Goal: Communication & Community: Participate in discussion

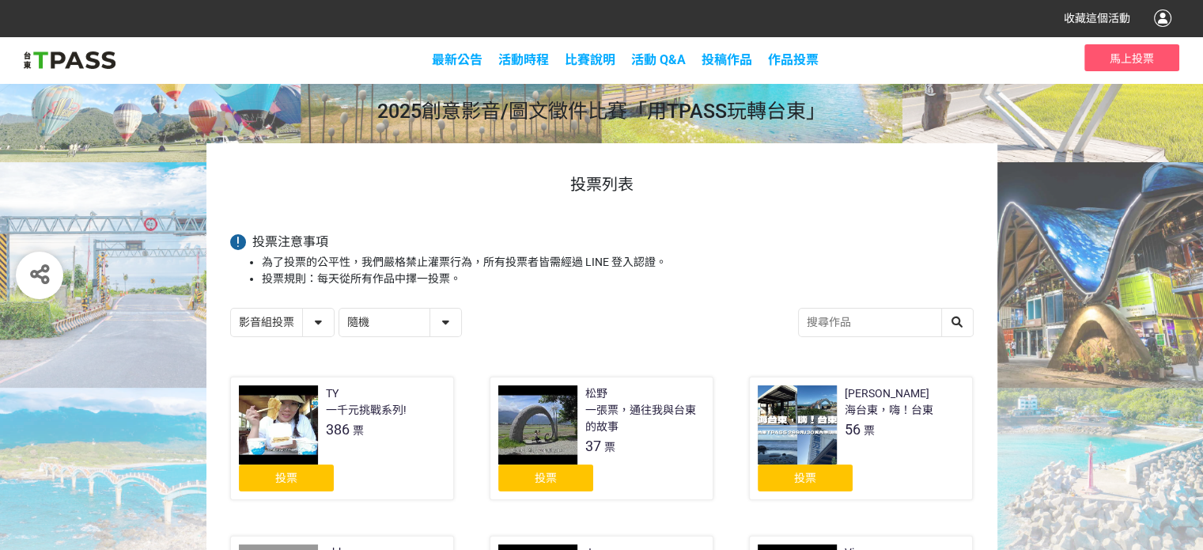
click at [440, 323] on select "隨機 作品 - 由新到舊 作品 - 由舊到新 票數 - 由多到少 票數 - 由少到多" at bounding box center [400, 322] width 122 height 28
select select "vote"
click at [339, 308] on select "隨機 作品 - 由新到舊 作品 - 由舊到新 票數 - 由多到少 票數 - 由少到多" at bounding box center [400, 322] width 122 height 28
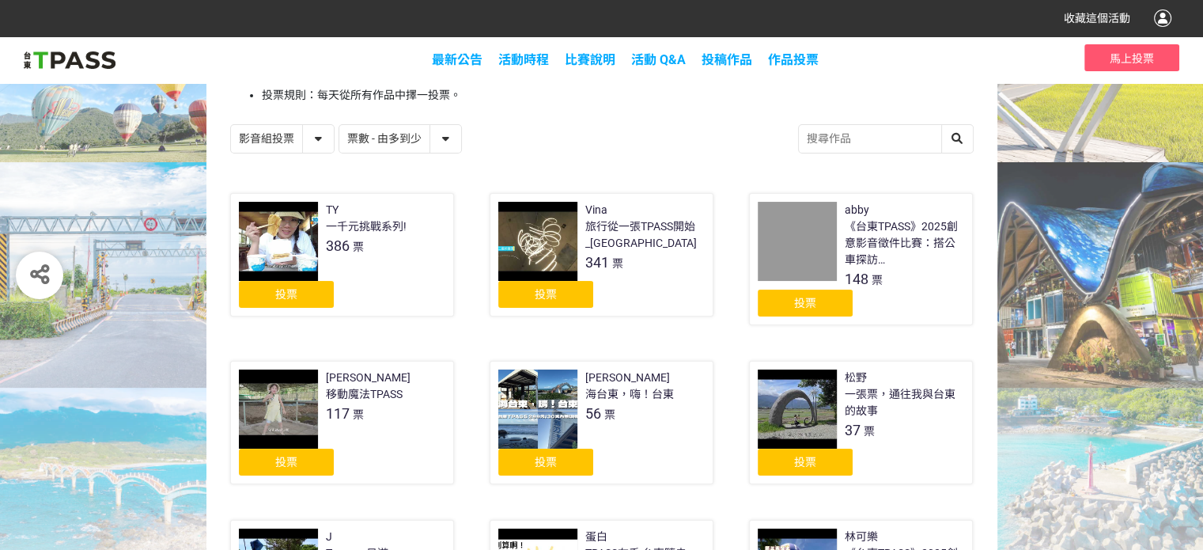
scroll to position [237, 0]
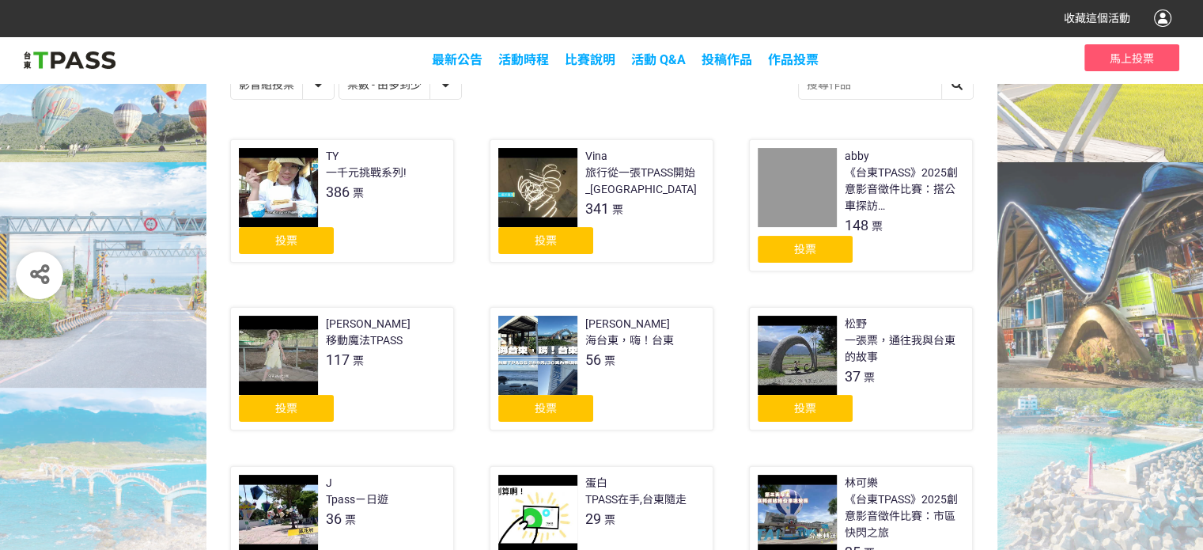
click at [289, 236] on span "投票" at bounding box center [286, 240] width 22 height 13
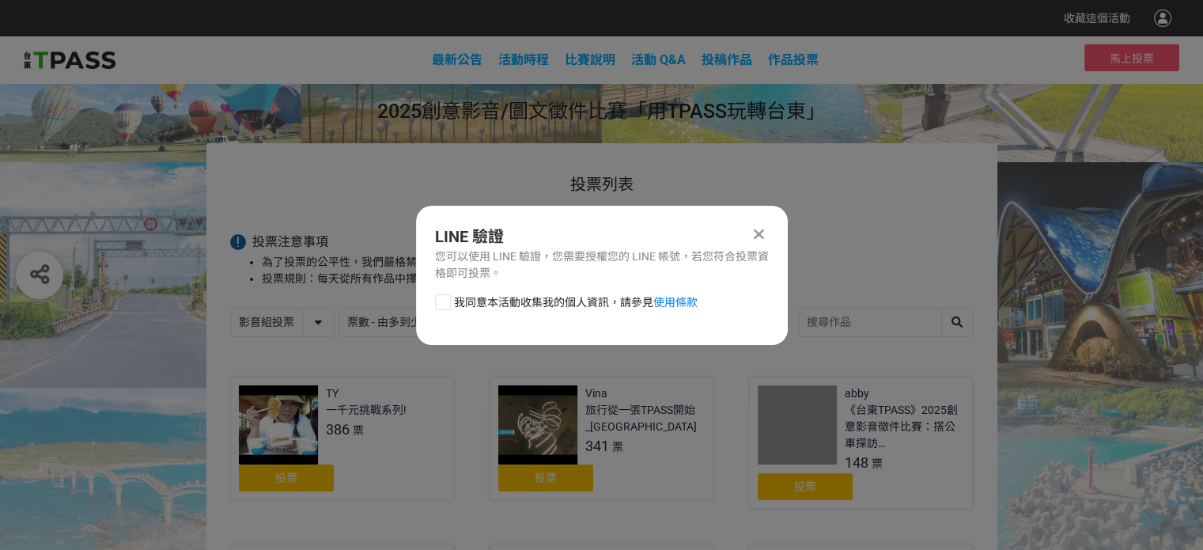
scroll to position [0, 0]
click at [444, 305] on div at bounding box center [443, 302] width 16 height 16
checkbox input "true"
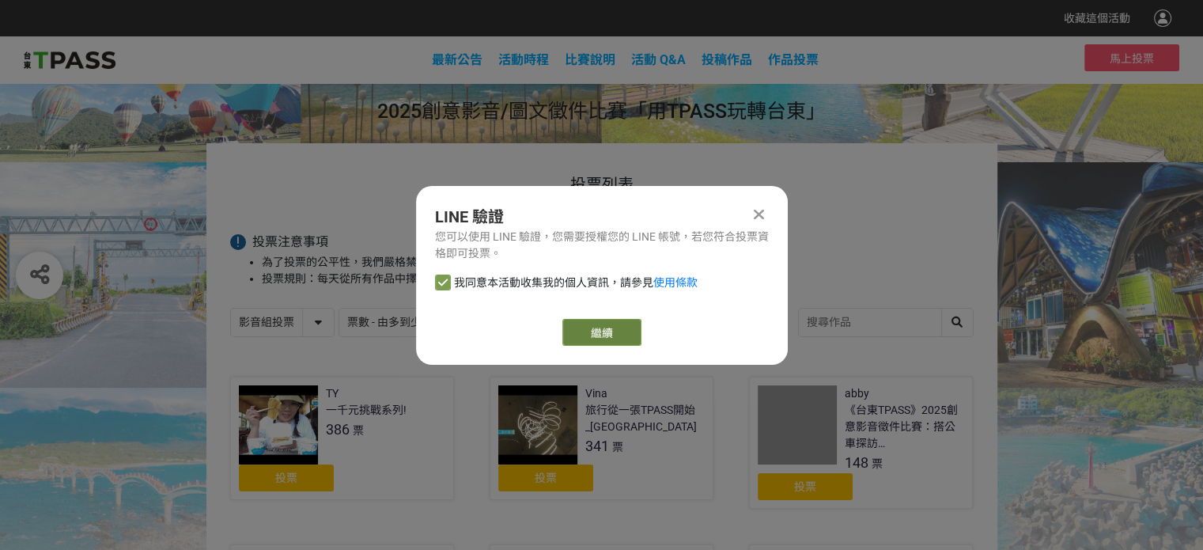
click at [604, 331] on link "繼續" at bounding box center [601, 332] width 79 height 27
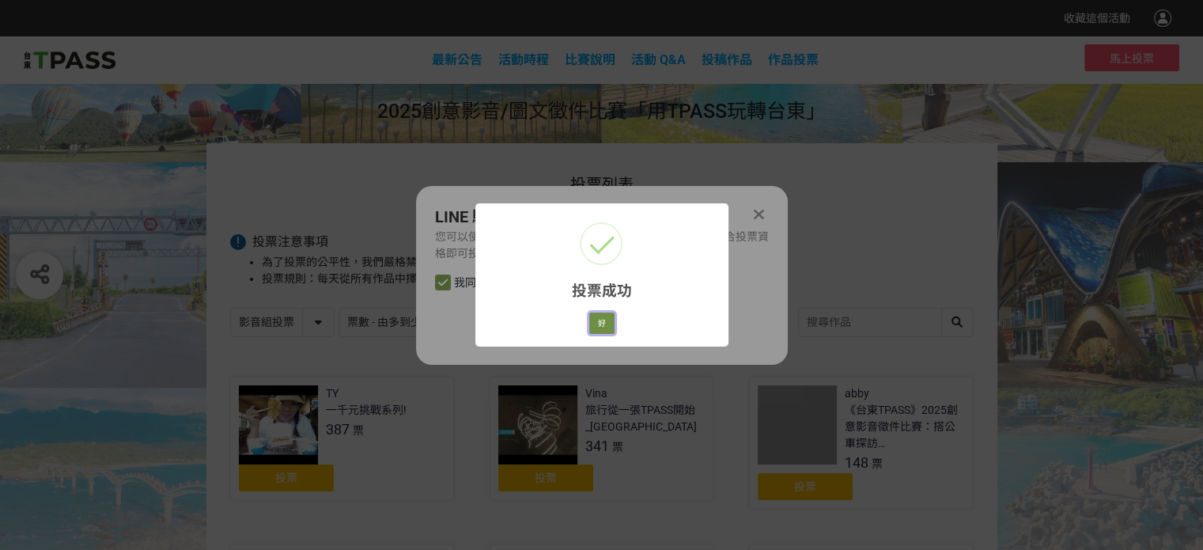
drag, startPoint x: 589, startPoint y: 331, endPoint x: 598, endPoint y: 331, distance: 8.7
click at [598, 331] on button "好" at bounding box center [601, 323] width 25 height 22
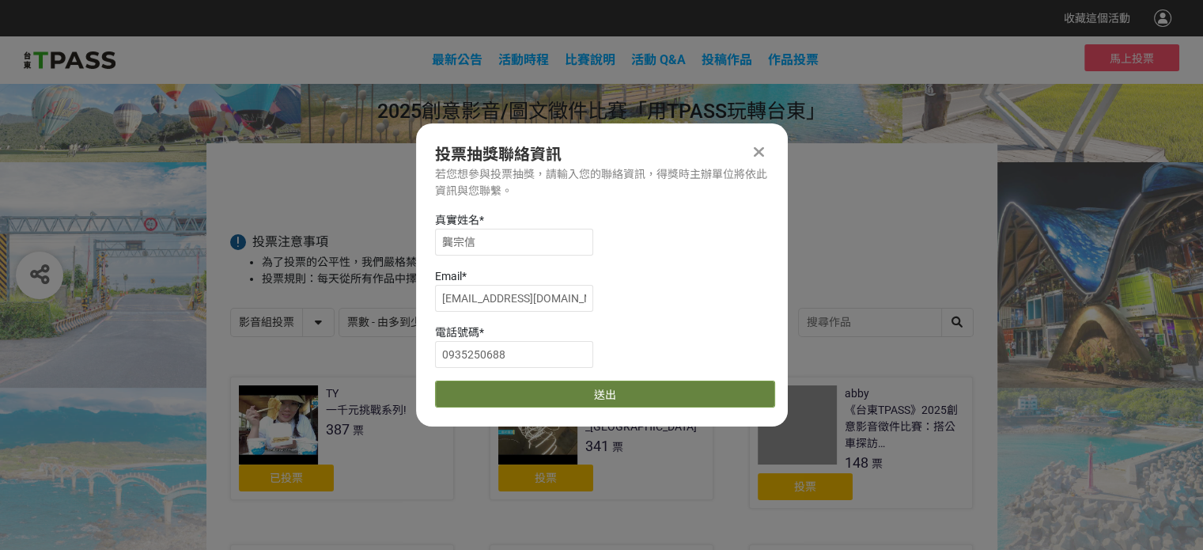
click at [582, 386] on button "送出" at bounding box center [605, 393] width 340 height 27
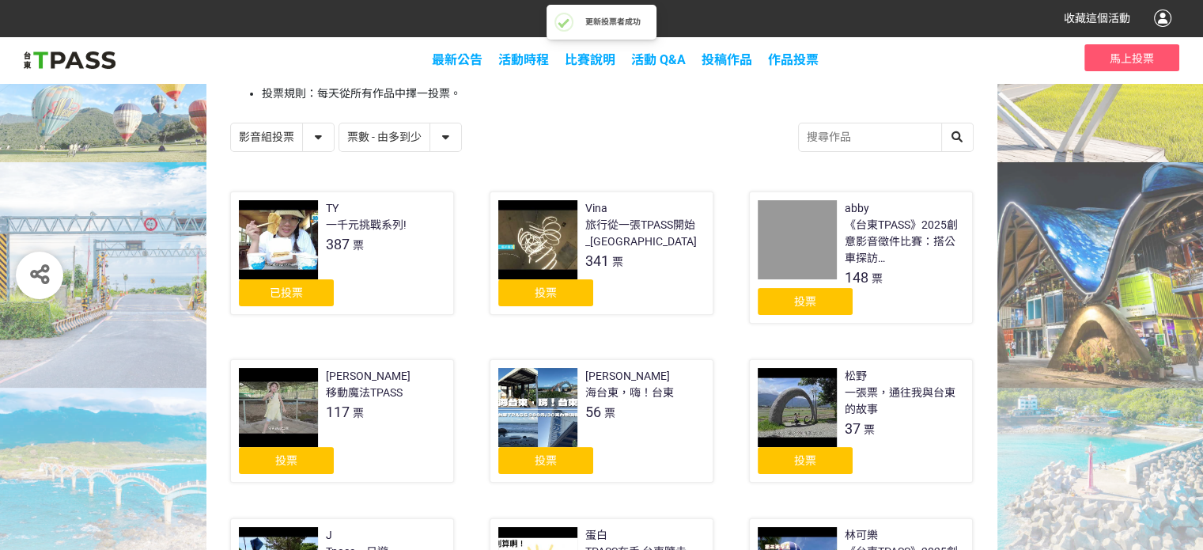
scroll to position [158, 0]
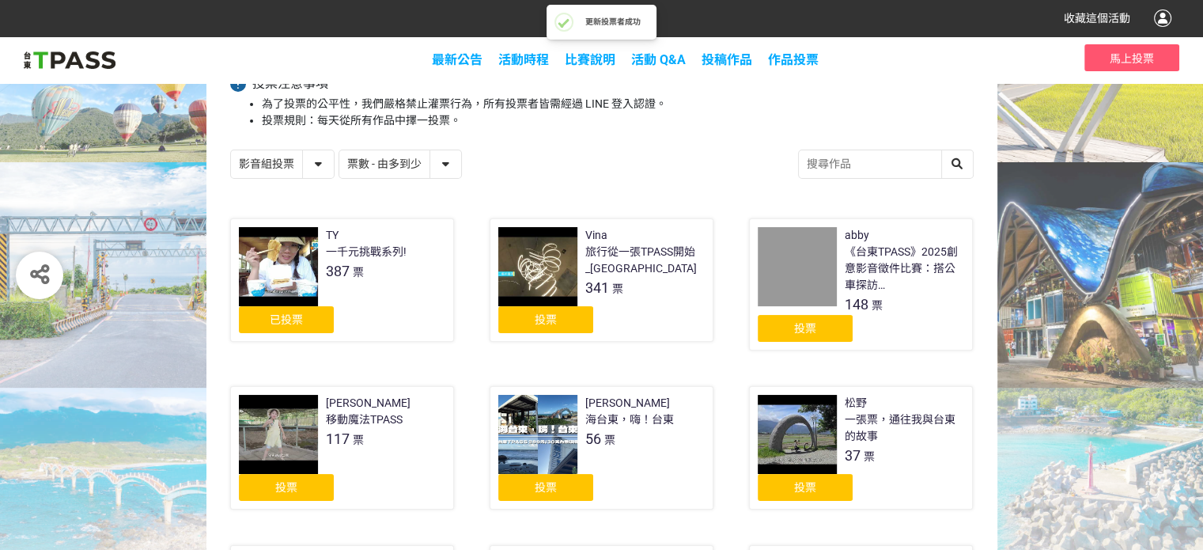
click at [320, 163] on select "影音組投票 圖文組投票" at bounding box center [282, 164] width 103 height 28
select select "13139"
click at [231, 150] on select "影音組投票 圖文組投票" at bounding box center [282, 164] width 103 height 28
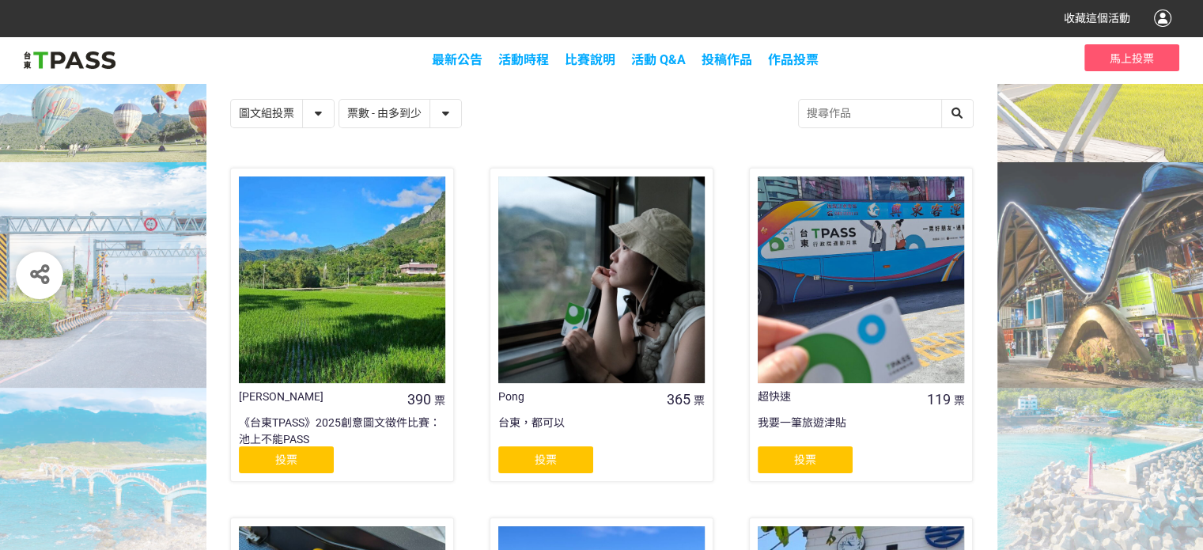
scroll to position [237, 0]
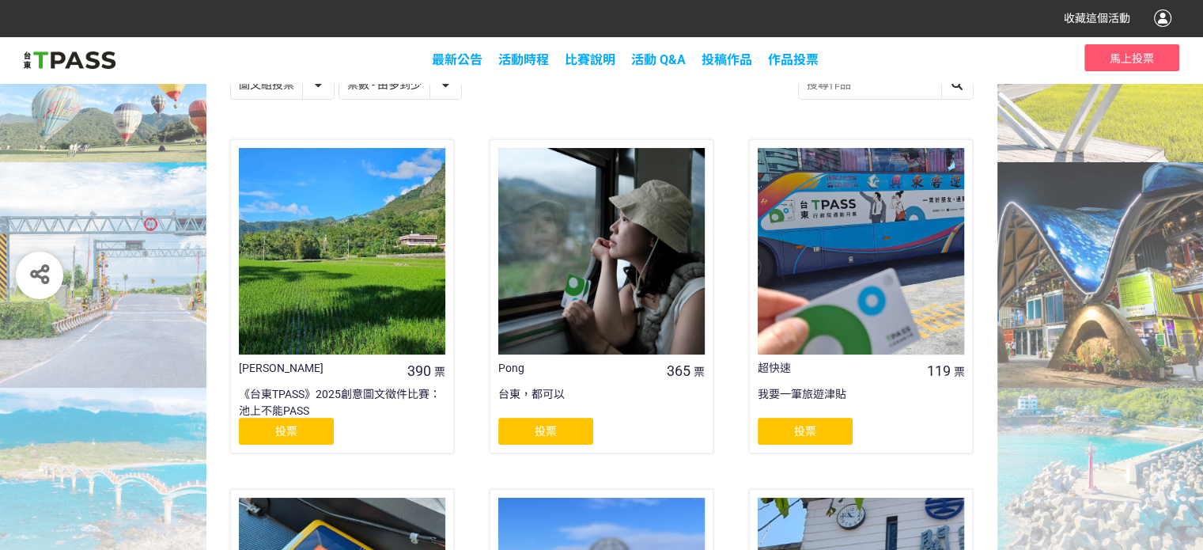
click at [307, 426] on div "投票" at bounding box center [286, 431] width 95 height 27
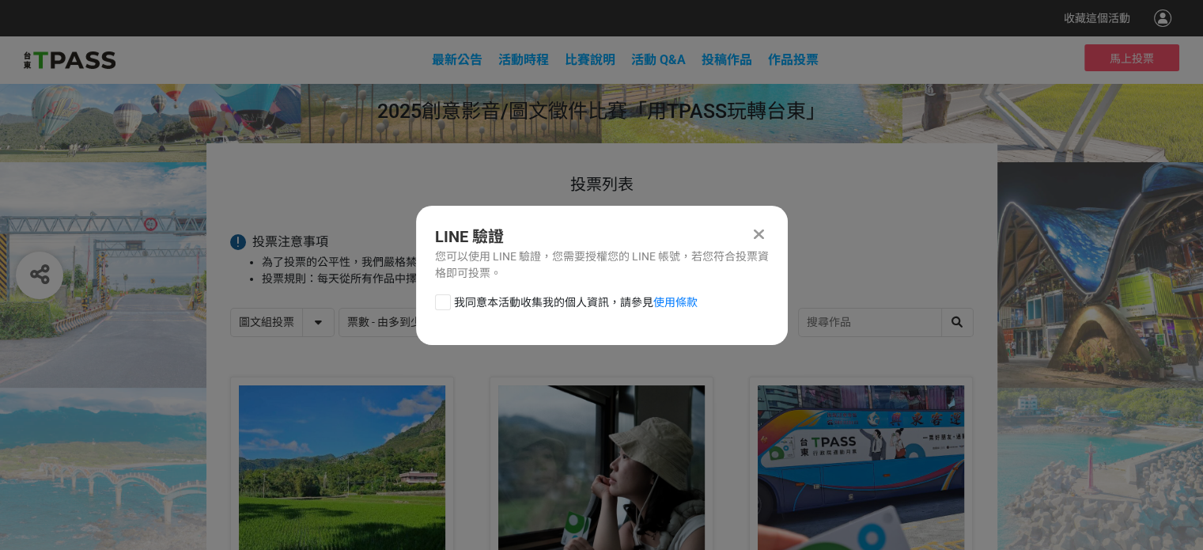
click at [444, 302] on div at bounding box center [443, 302] width 16 height 16
checkbox input "true"
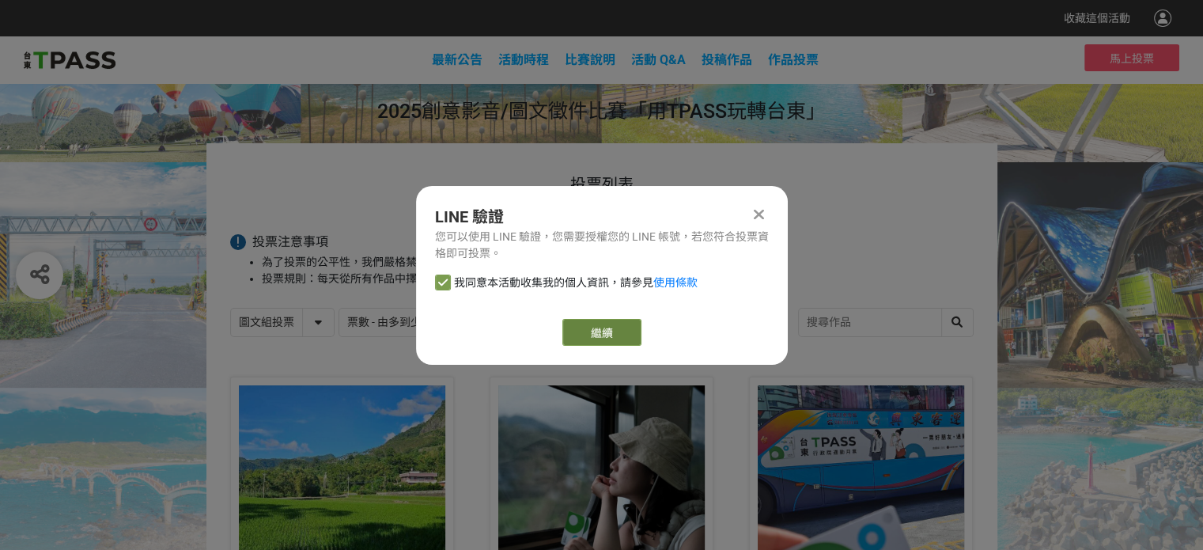
click at [585, 331] on link "繼續" at bounding box center [601, 332] width 79 height 27
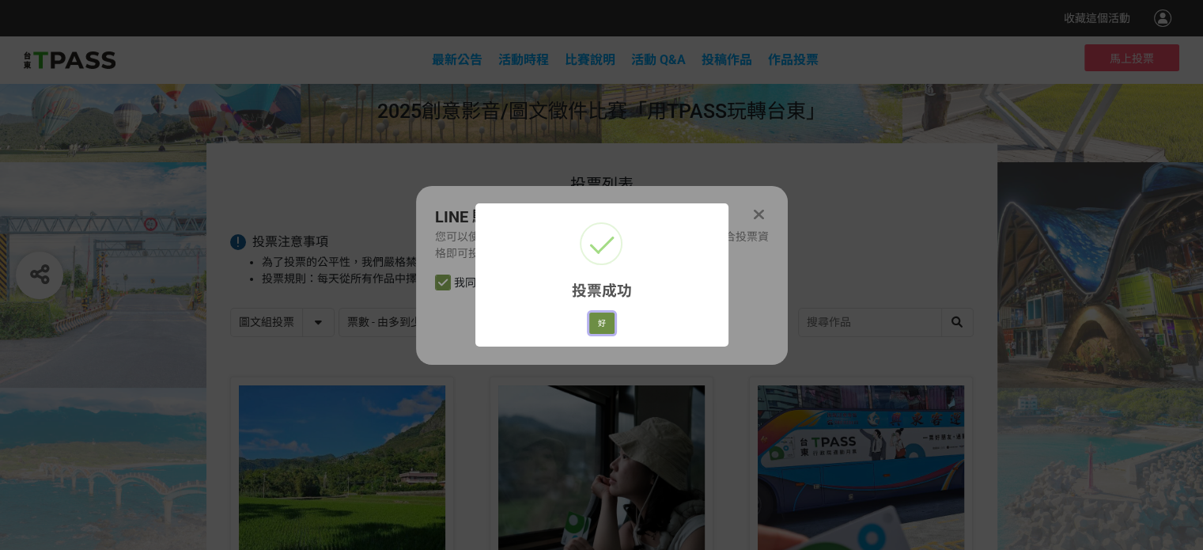
click at [602, 320] on button "好" at bounding box center [601, 323] width 25 height 22
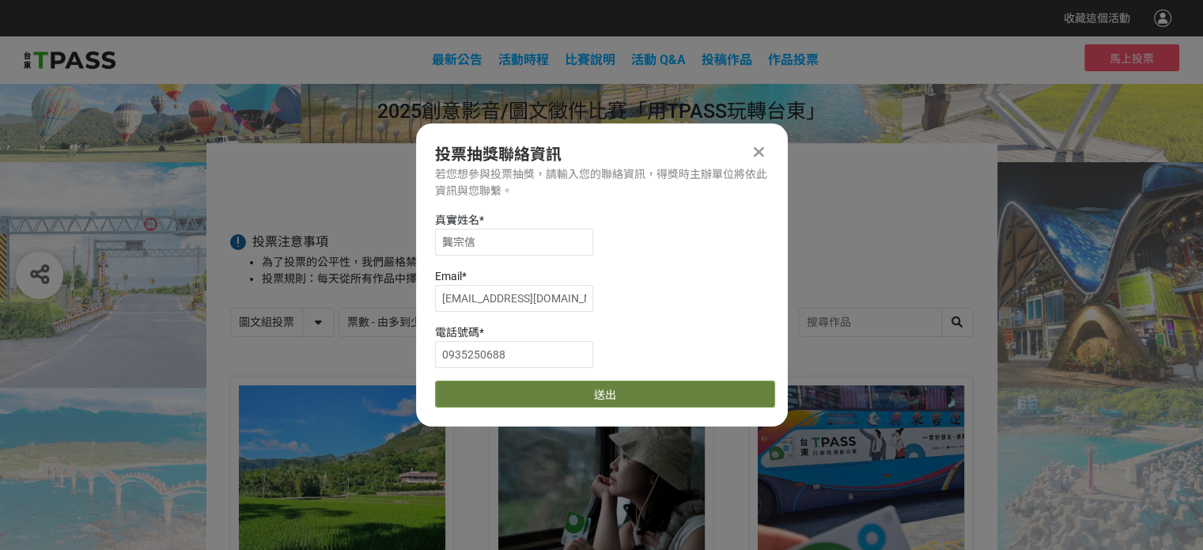
click at [595, 388] on button "送出" at bounding box center [605, 393] width 340 height 27
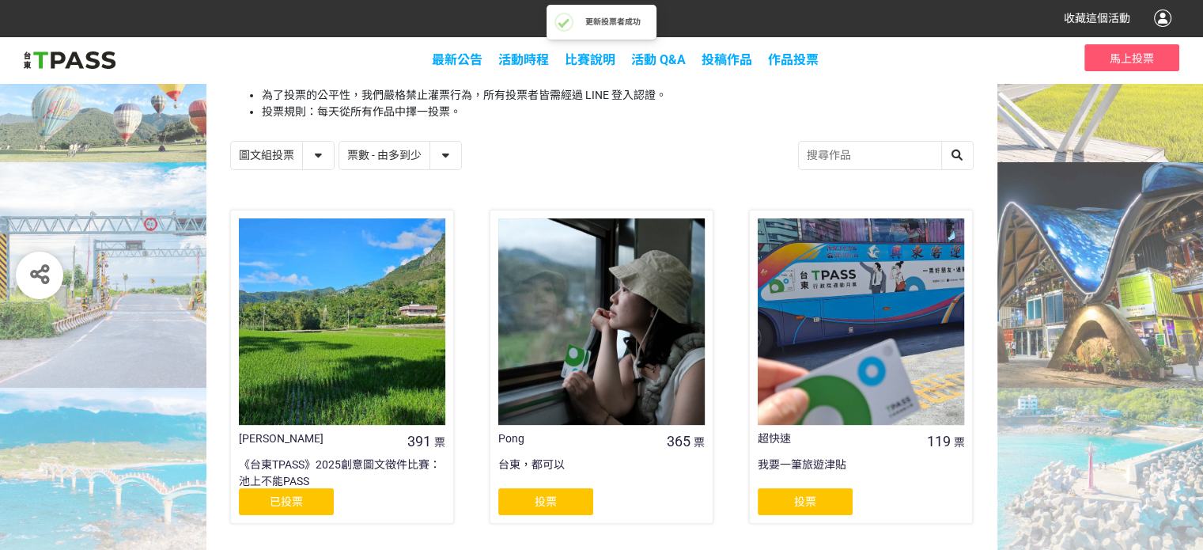
scroll to position [237, 0]
